Goal: Navigation & Orientation: Find specific page/section

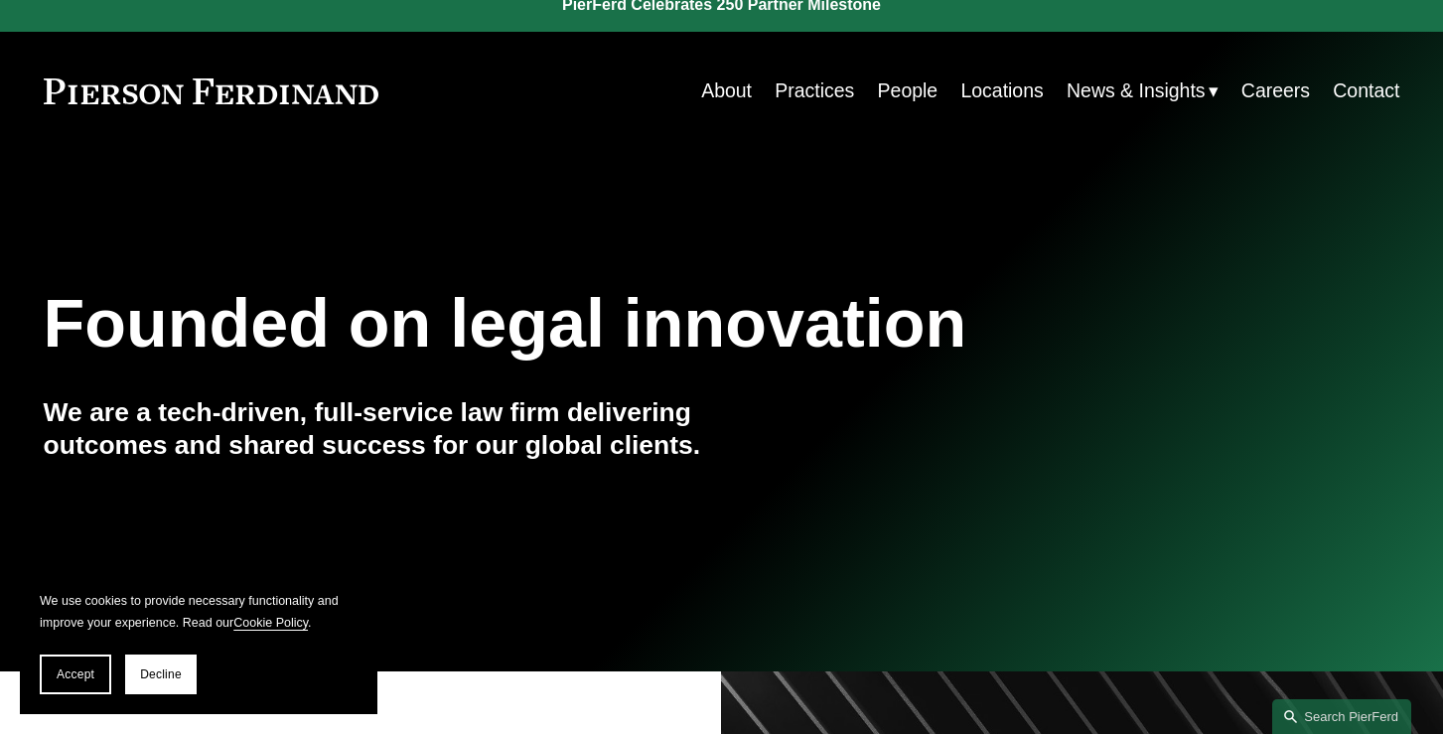
scroll to position [22, 0]
click at [893, 87] on link "People" at bounding box center [908, 91] width 61 height 39
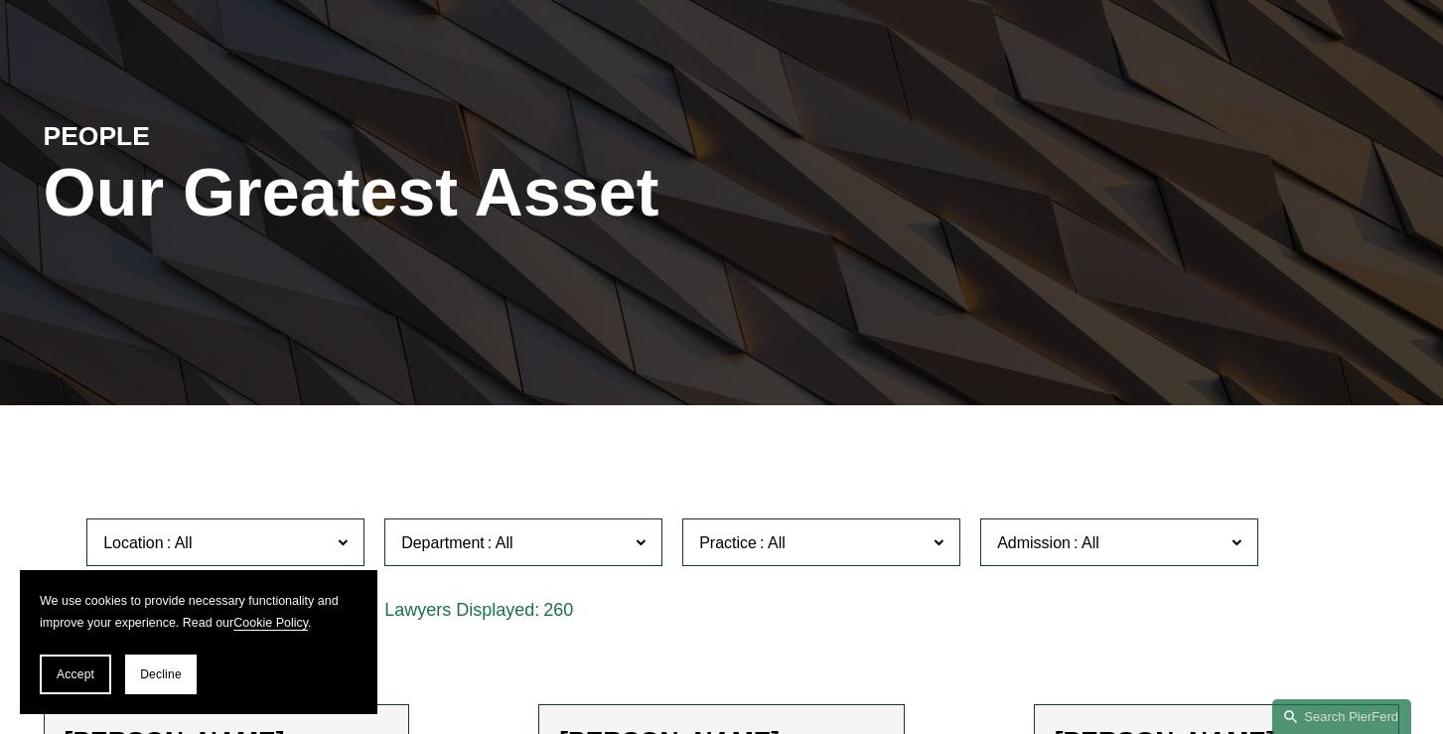
scroll to position [161, 0]
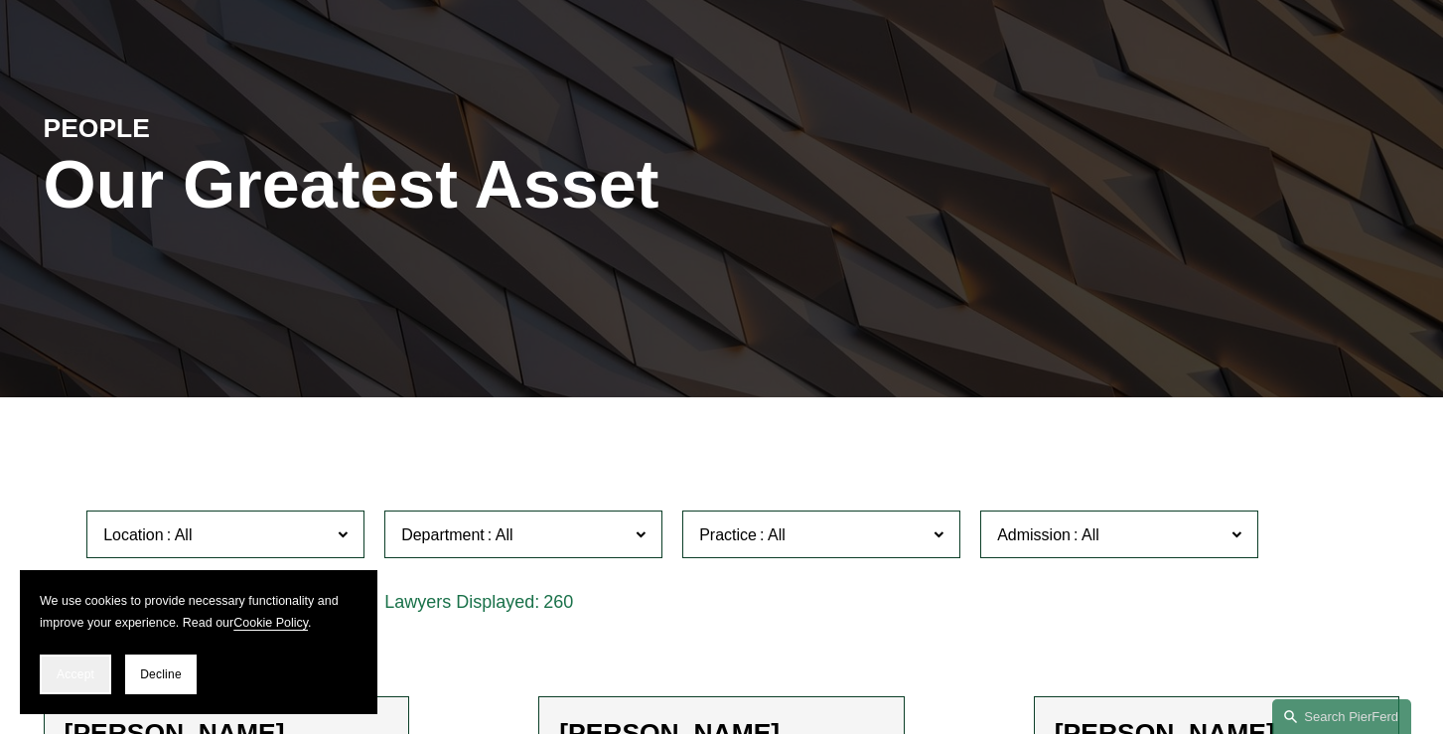
click at [90, 675] on span "Accept" at bounding box center [76, 674] width 38 height 14
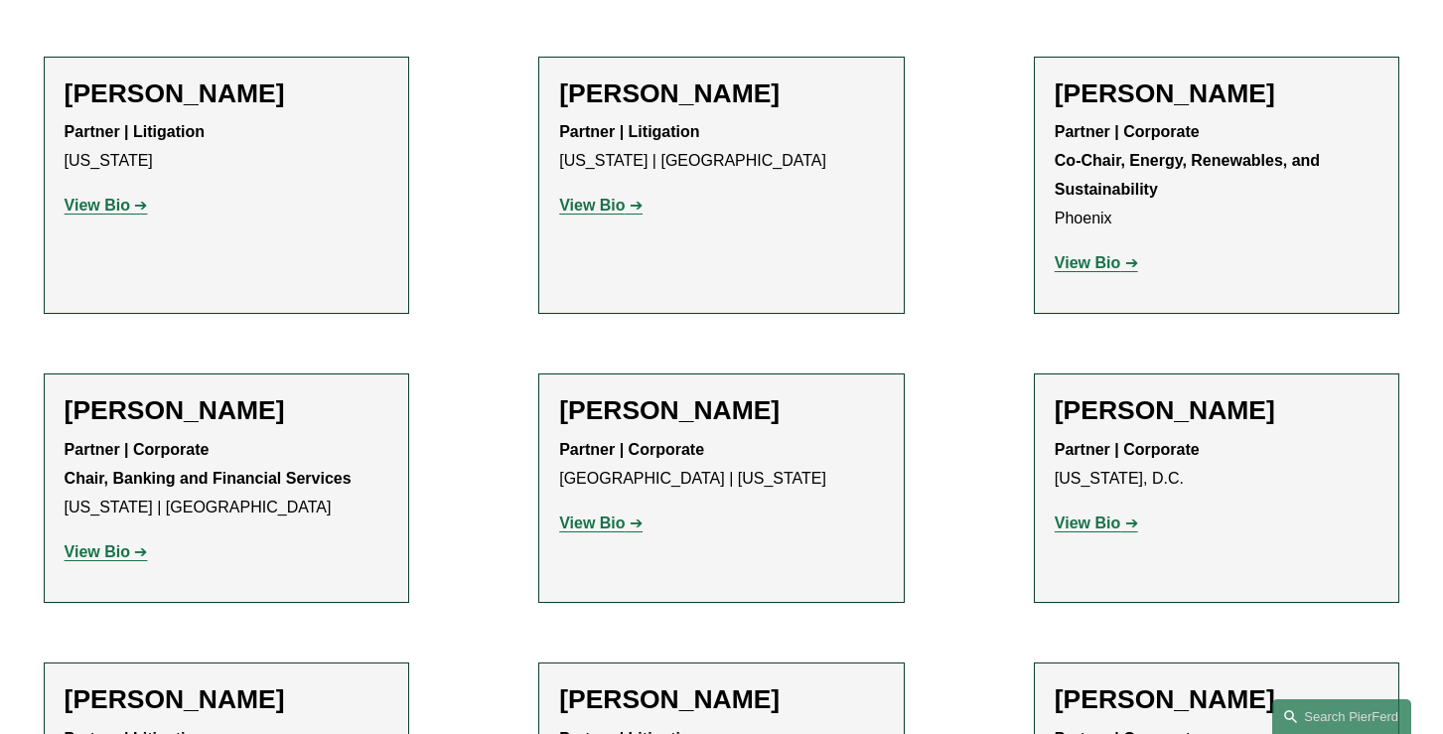
scroll to position [0, 0]
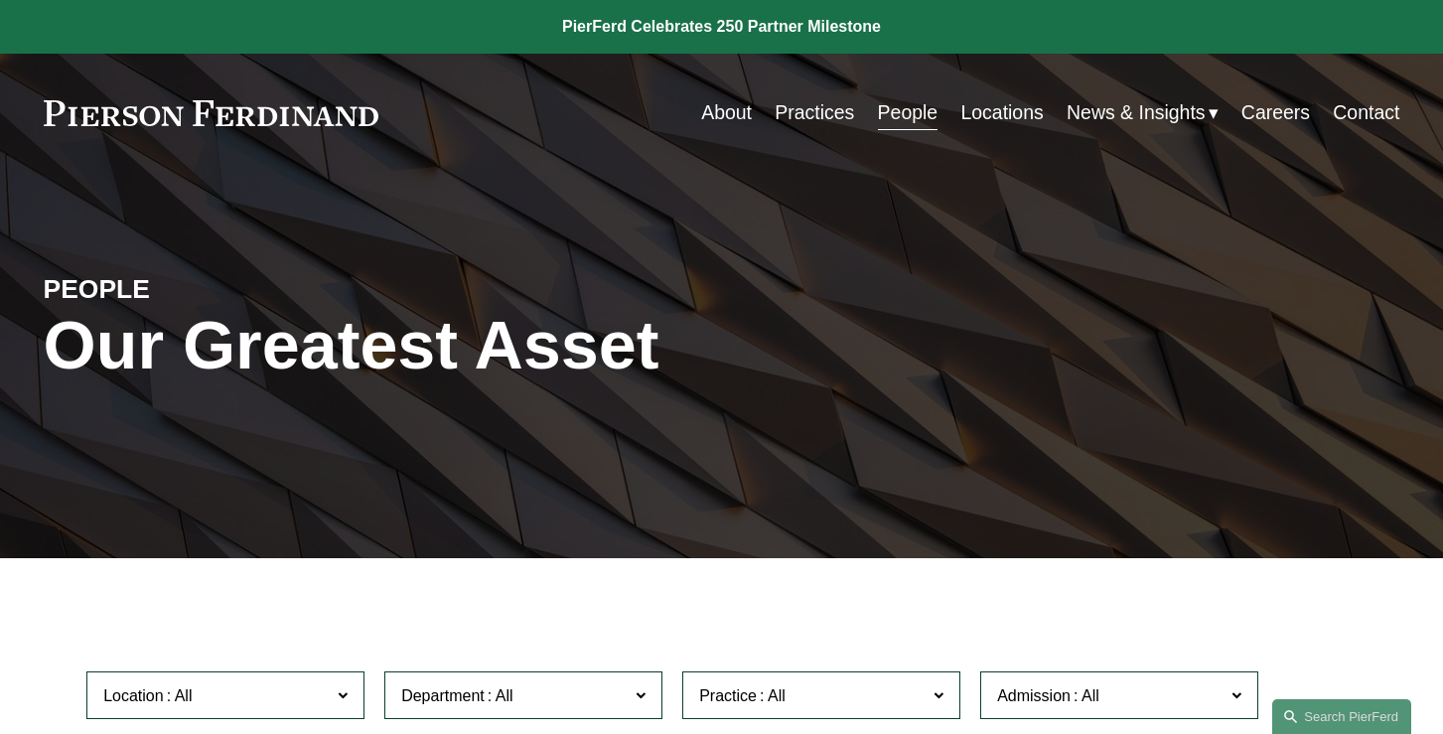
click at [836, 119] on link "Practices" at bounding box center [814, 112] width 79 height 39
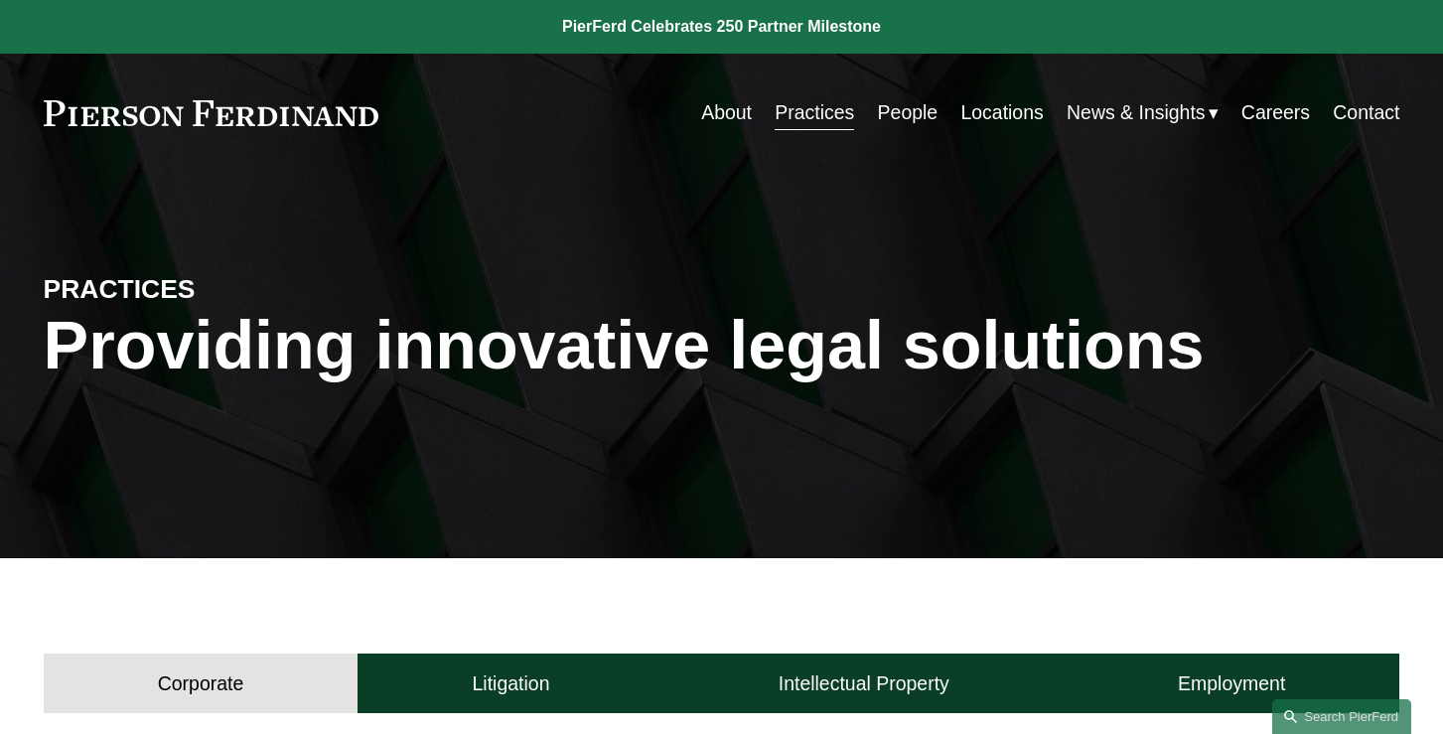
click at [911, 108] on link "People" at bounding box center [908, 112] width 61 height 39
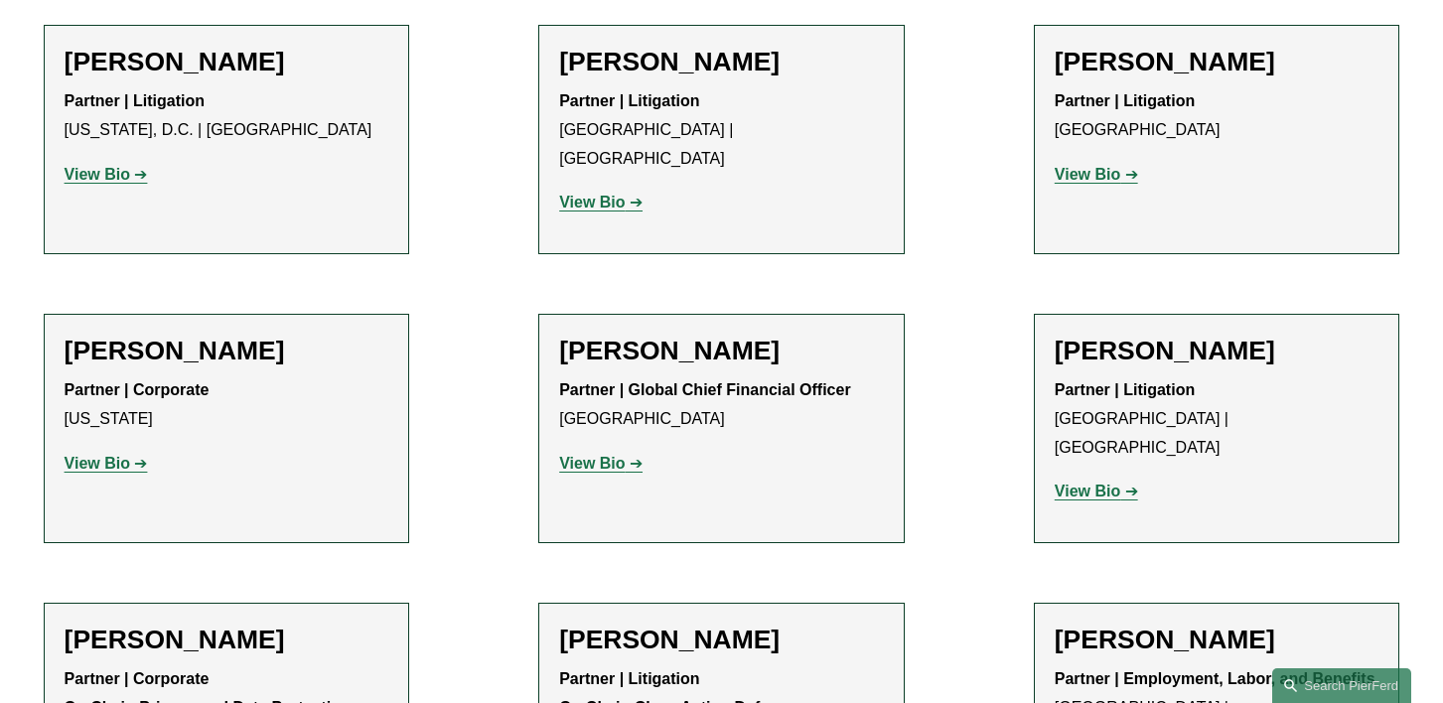
scroll to position [18951, 0]
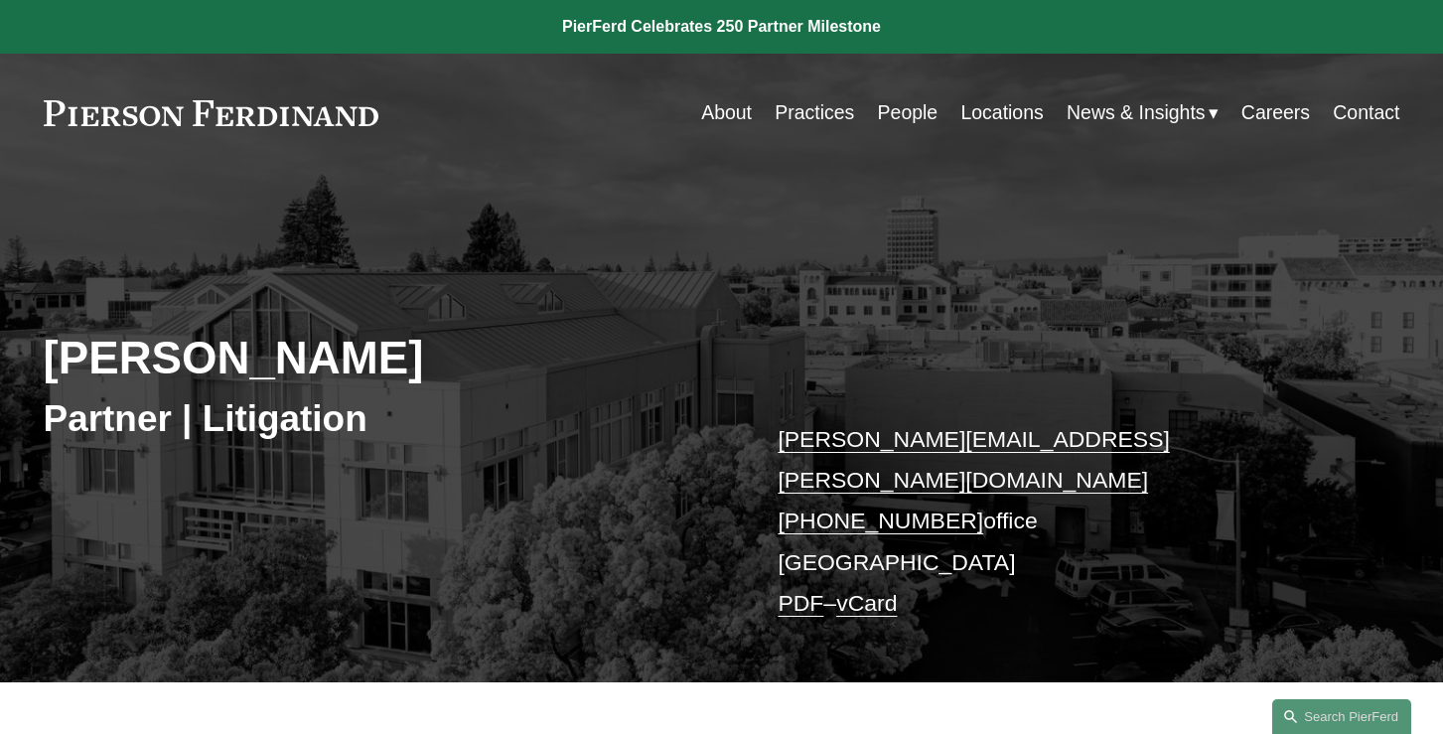
click at [1265, 118] on link "Careers" at bounding box center [1276, 112] width 69 height 39
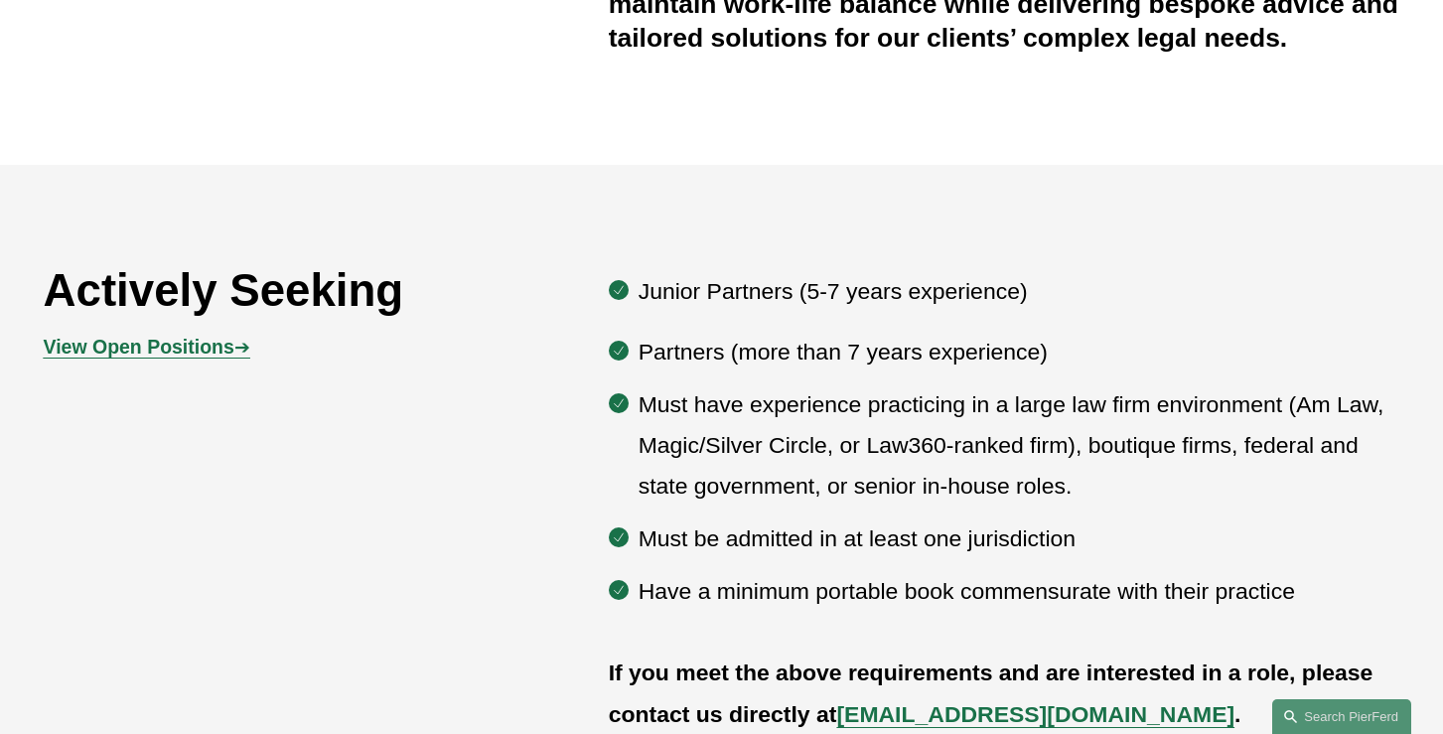
scroll to position [878, 0]
click at [244, 352] on span "View Open Positions ➔" at bounding box center [147, 347] width 207 height 22
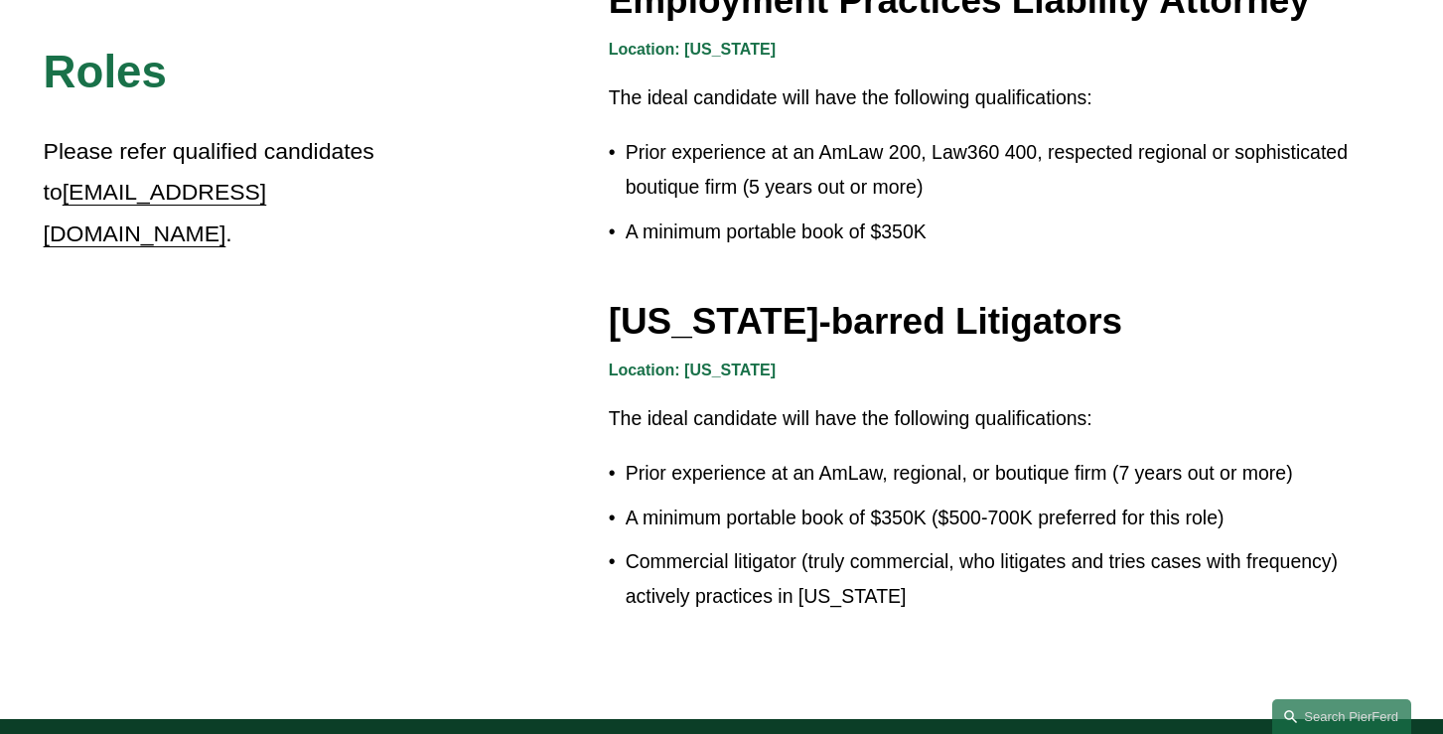
scroll to position [3316, 0]
